Goal: Information Seeking & Learning: Learn about a topic

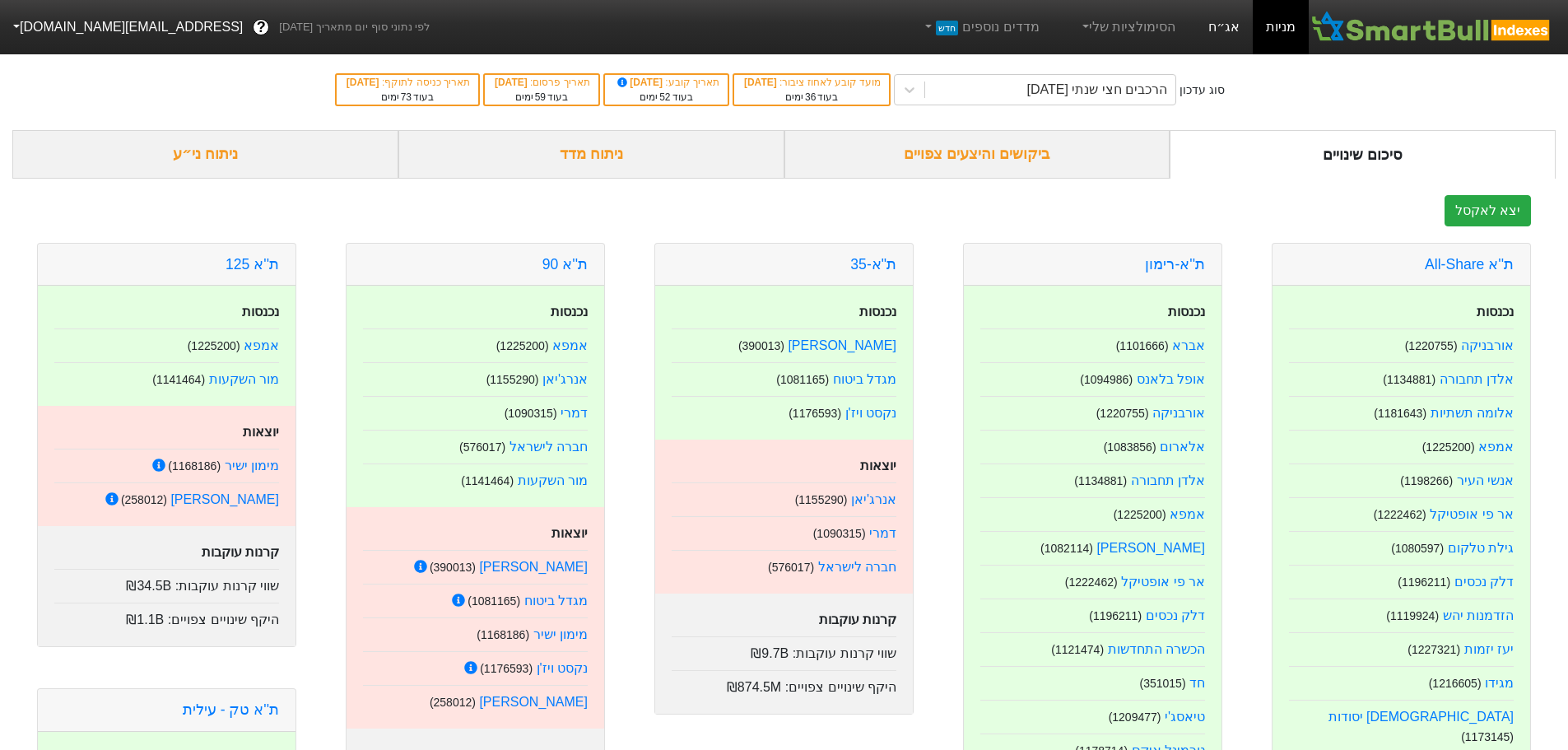
click at [1212, 29] on link "אג״ח" at bounding box center [1224, 27] width 58 height 54
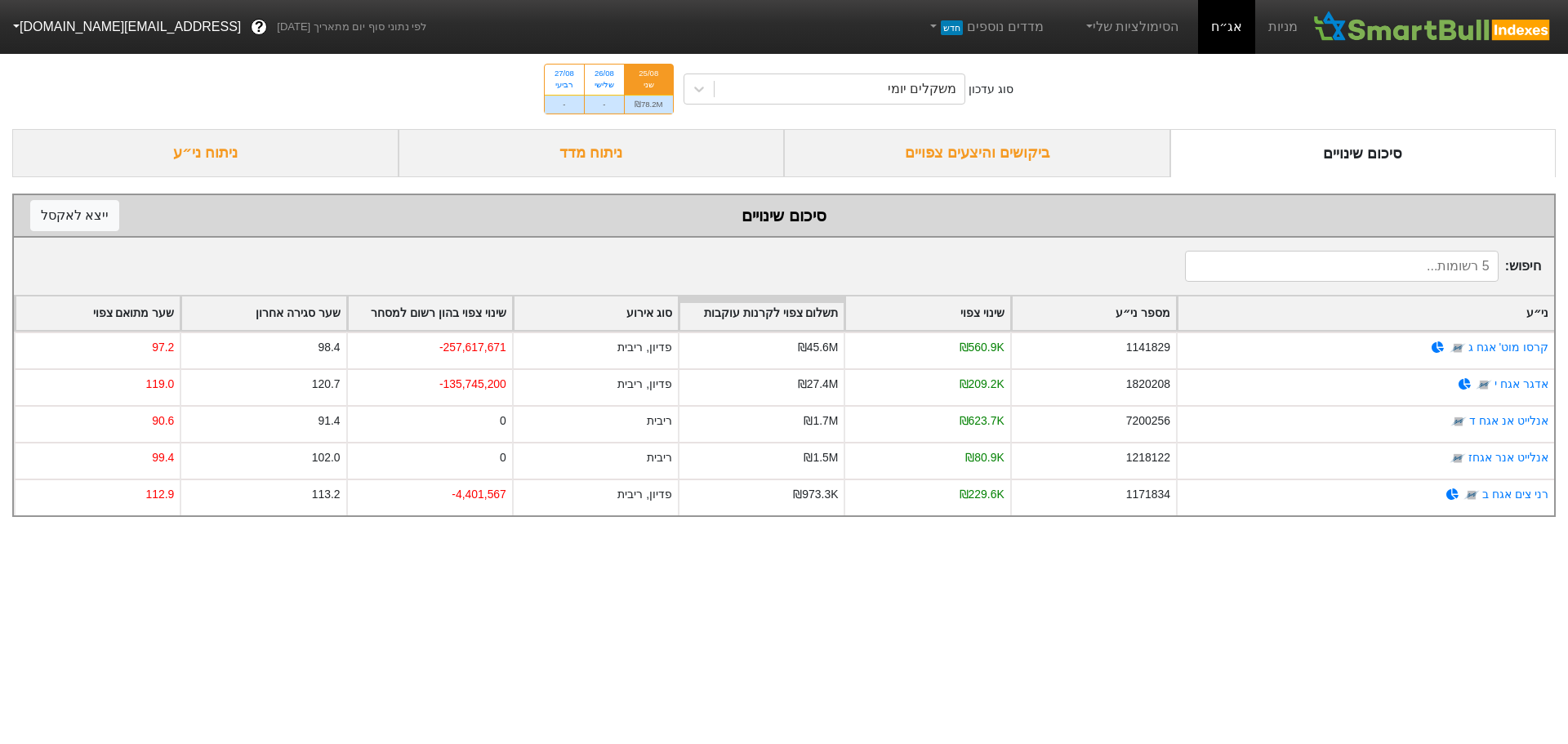
click at [996, 149] on div "ביקושים והיצעים צפויים" at bounding box center [976, 152] width 386 height 48
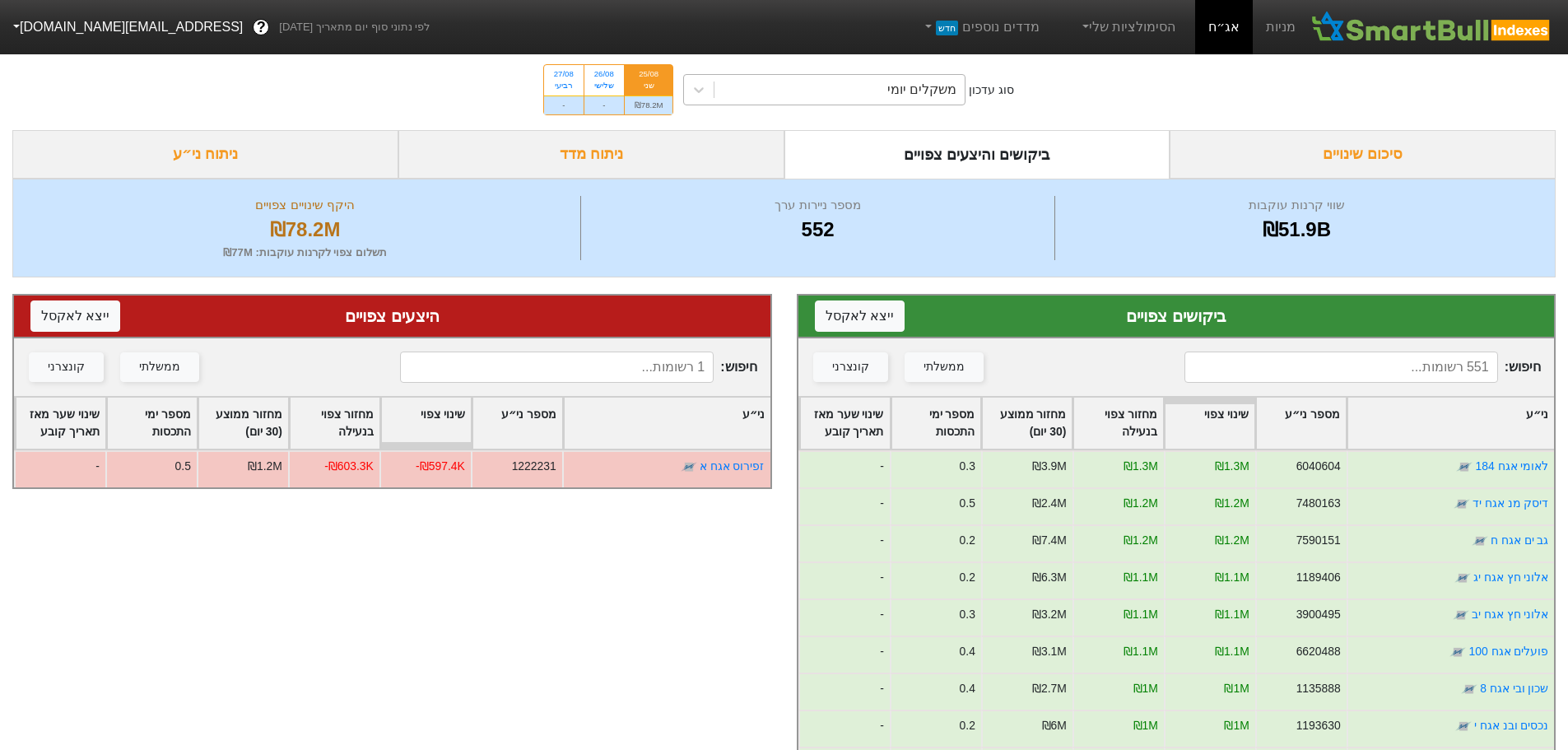
click at [865, 92] on div "משקלים יומי" at bounding box center [840, 89] width 250 height 29
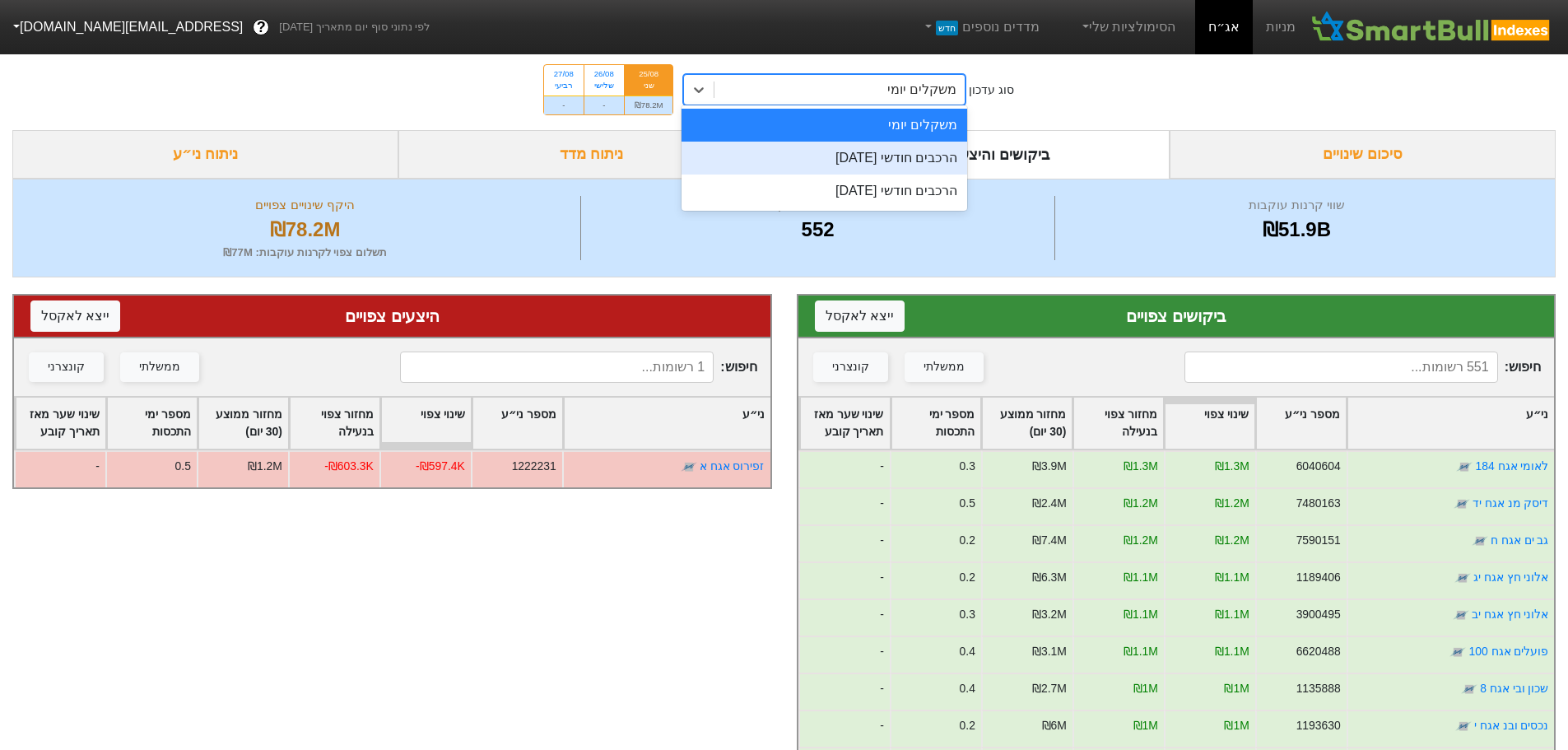
click at [870, 160] on div "הרכבים חודשי [DATE]" at bounding box center [824, 158] width 285 height 33
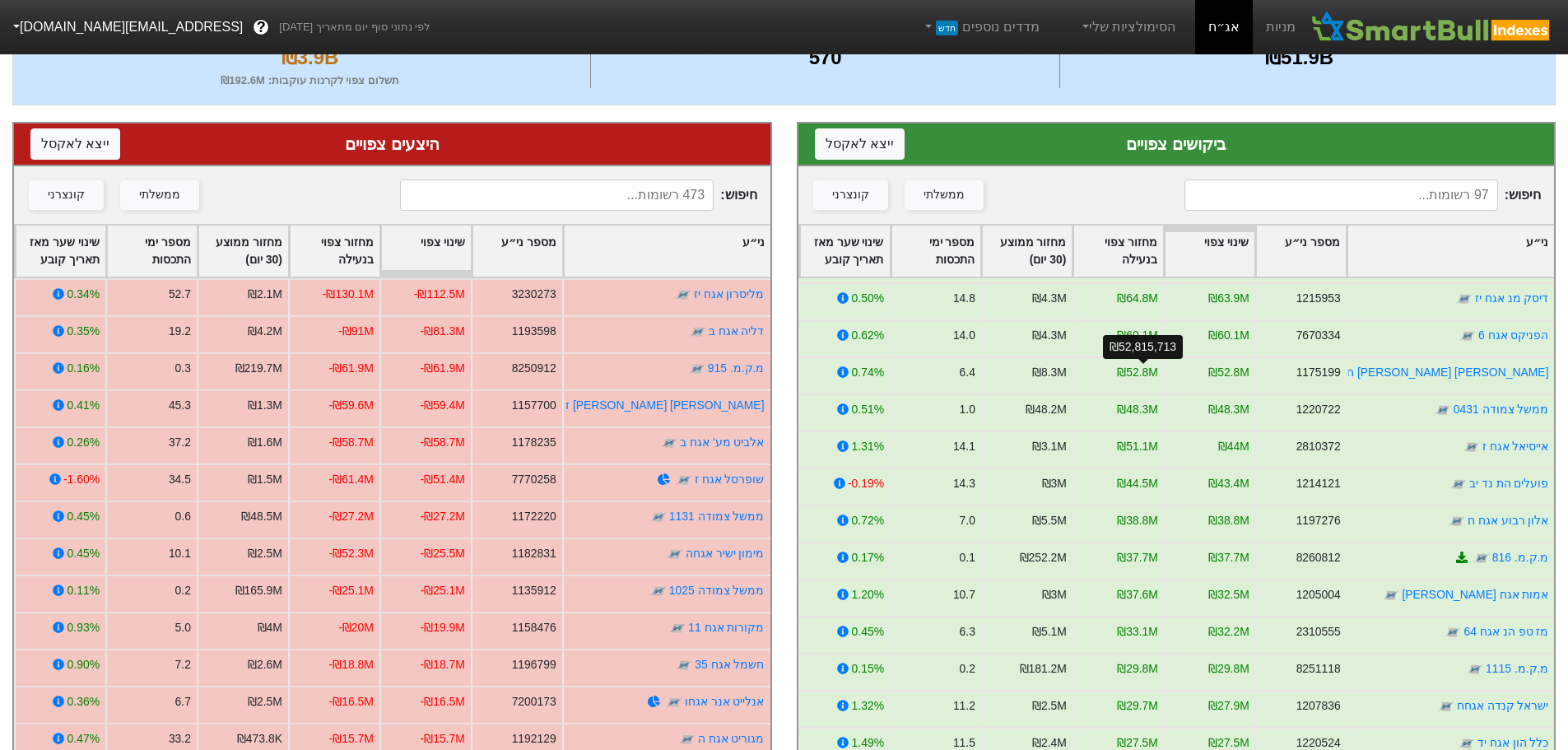
scroll to position [143, 0]
